Goal: Book appointment/travel/reservation

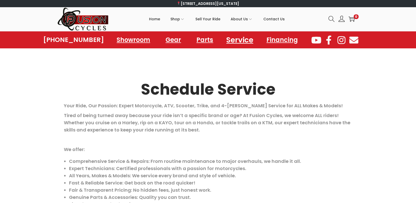
click at [241, 41] on link "Service" at bounding box center [239, 40] width 39 height 14
click at [80, 17] on img at bounding box center [82, 19] width 51 height 24
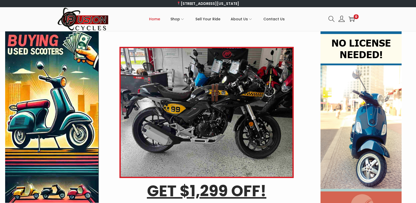
click at [107, 20] on img at bounding box center [82, 19] width 51 height 24
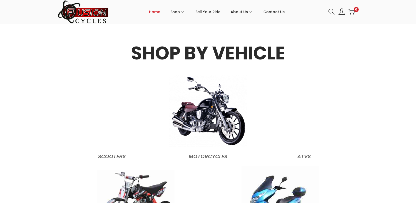
scroll to position [452, 0]
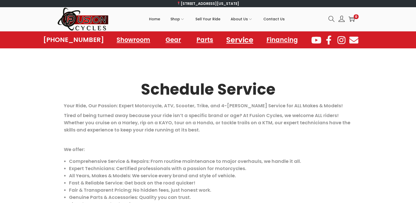
click at [238, 39] on link "Service" at bounding box center [239, 40] width 39 height 14
click at [165, 90] on h2 "Schedule Service" at bounding box center [208, 89] width 288 height 15
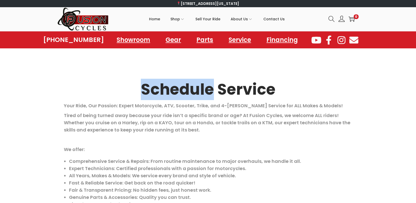
click at [165, 90] on h2 "Schedule Service" at bounding box center [208, 89] width 288 height 15
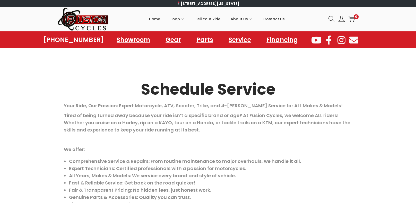
click at [165, 90] on h2 "Schedule Service" at bounding box center [208, 89] width 288 height 15
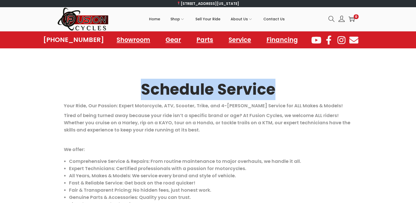
copy h2 "Schedule Service"
